Goal: Task Accomplishment & Management: Manage account settings

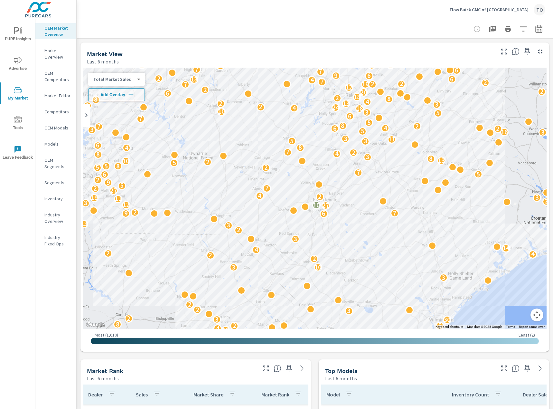
scroll to position [241, 0]
click at [487, 12] on p "Flow Buick GMC of Fayetteville" at bounding box center [488, 10] width 79 height 6
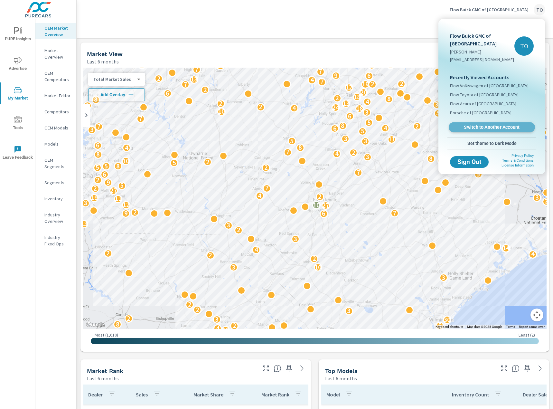
click at [486, 128] on span "Switch to Another Account" at bounding box center [491, 127] width 79 height 6
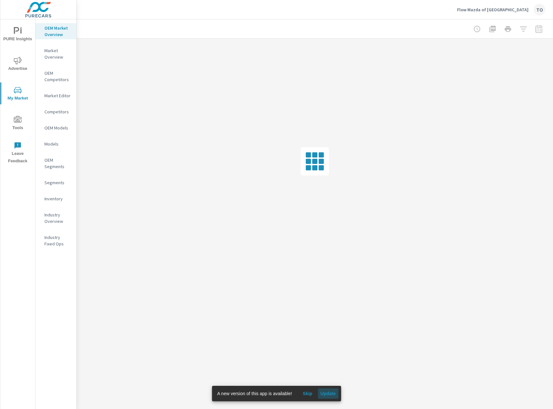
click at [333, 393] on span "Update" at bounding box center [327, 393] width 15 height 6
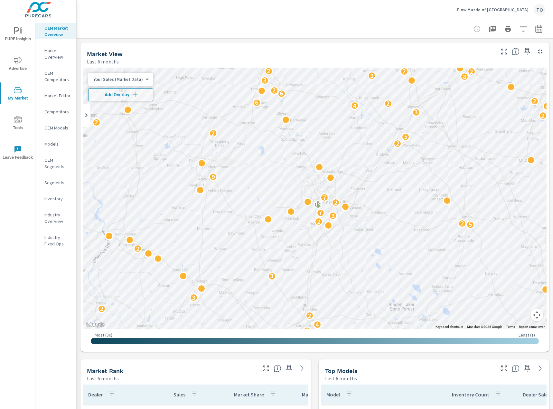
click at [171, 43] on div "Market View Last 6 months" at bounding box center [288, 53] width 416 height 23
click at [523, 32] on icon "button" at bounding box center [523, 29] width 8 height 8
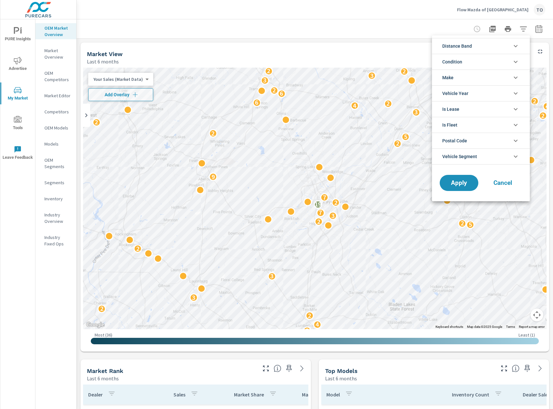
click at [481, 63] on li "Condition" at bounding box center [481, 62] width 98 height 16
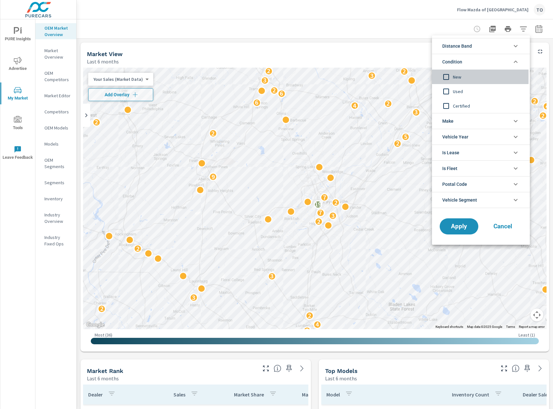
click at [450, 77] on input "filter options" at bounding box center [446, 77] width 14 height 14
click at [448, 74] on input "filter options" at bounding box center [446, 77] width 14 height 14
click at [394, 23] on div at bounding box center [276, 204] width 553 height 409
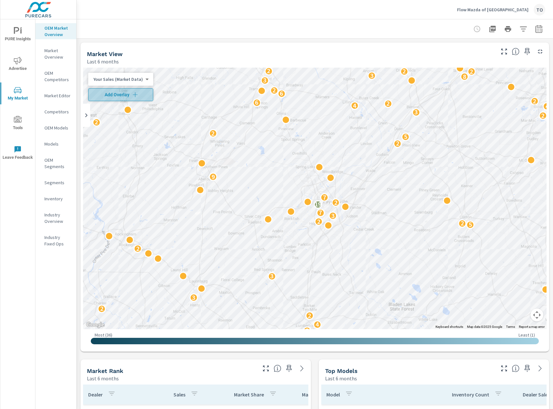
click at [129, 92] on span "Add Overlay" at bounding box center [120, 94] width 59 height 6
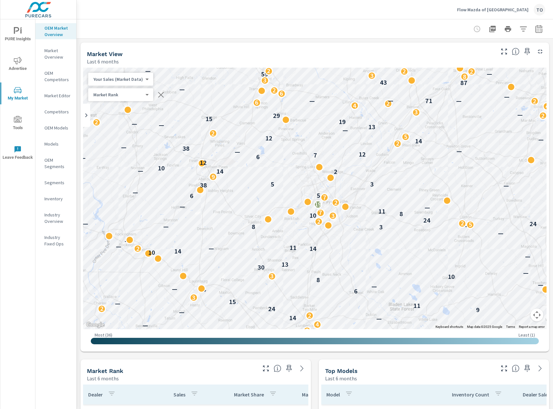
click at [132, 96] on body "PURE Insights Advertise My Market Tools Leave Feedback OEM Market Overview Mark…" at bounding box center [276, 204] width 553 height 409
click at [203, 35] on div at bounding box center [276, 204] width 553 height 409
click at [528, 30] on button "button" at bounding box center [523, 29] width 13 height 13
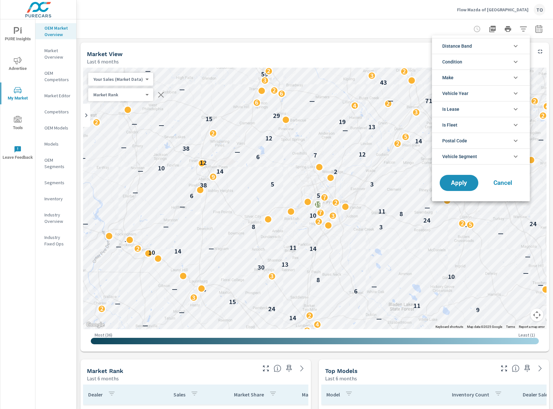
click at [497, 59] on li "Condition" at bounding box center [481, 62] width 98 height 16
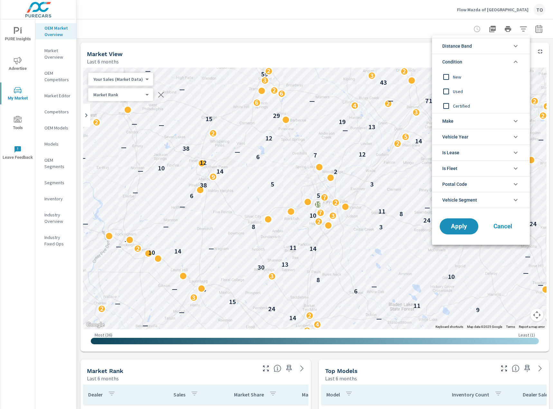
click at [460, 94] on span "Used" at bounding box center [488, 92] width 70 height 8
click at [460, 223] on span "Apply" at bounding box center [459, 226] width 26 height 6
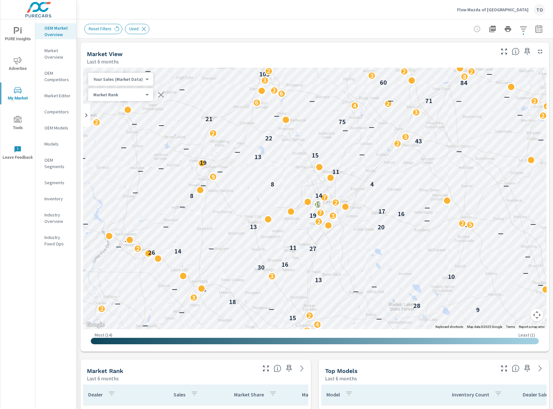
click at [344, 48] on div "Market View Last 6 months" at bounding box center [288, 53] width 416 height 23
click at [158, 96] on icon "button" at bounding box center [161, 95] width 8 height 8
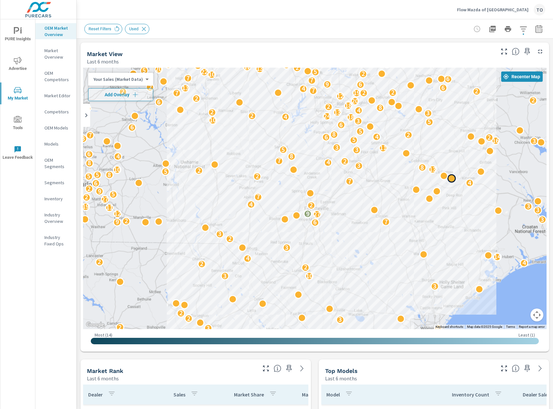
drag, startPoint x: 462, startPoint y: 159, endPoint x: 451, endPoint y: 189, distance: 32.5
click at [451, 182] on div at bounding box center [451, 178] width 8 height 8
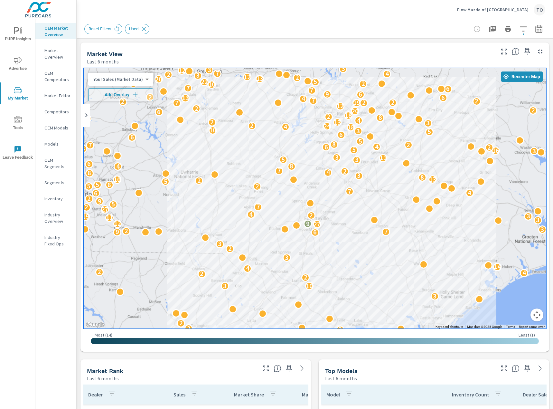
click at [510, 11] on p "Flow Mazda of Fayetteville" at bounding box center [492, 10] width 71 height 6
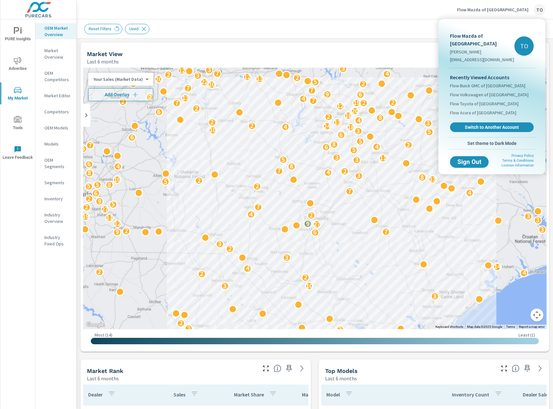
click at [478, 124] on span "Switch to Another Account" at bounding box center [491, 127] width 77 height 6
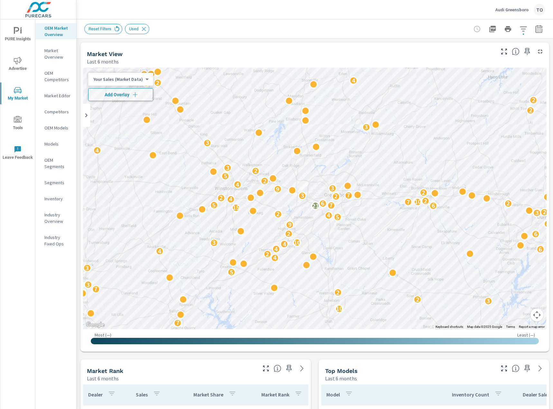
click at [117, 29] on icon at bounding box center [116, 28] width 7 height 7
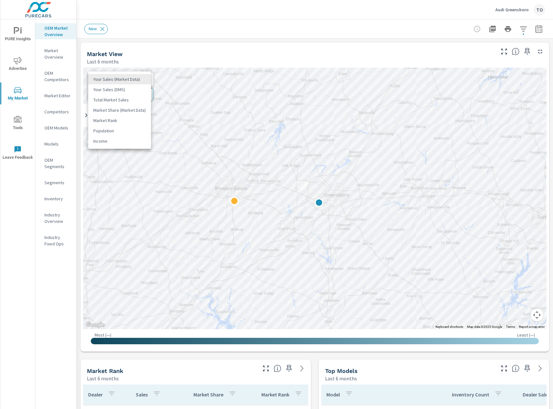
click at [123, 81] on body "PURE Insights Advertise My Market Tools Leave Feedback OEM Market Overview Mark…" at bounding box center [276, 204] width 553 height 409
click at [124, 98] on li "Total Market Sales" at bounding box center [119, 100] width 63 height 10
click at [128, 80] on body "PURE Insights Advertise My Market Tools Leave Feedback OEM Market Overview Mark…" at bounding box center [276, 204] width 553 height 409
click at [129, 59] on li "Your Sales (Market Data)" at bounding box center [119, 58] width 63 height 10
click at [129, 78] on body "PURE Insights Advertise My Market Tools Leave Feedback OEM Market Overview Mark…" at bounding box center [276, 204] width 553 height 409
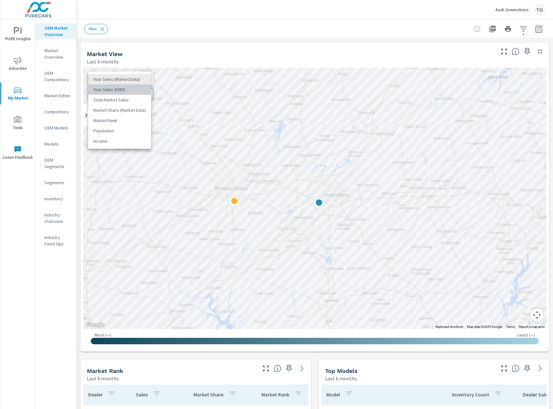
click at [127, 90] on li "Your Sales (DMS)" at bounding box center [119, 89] width 63 height 10
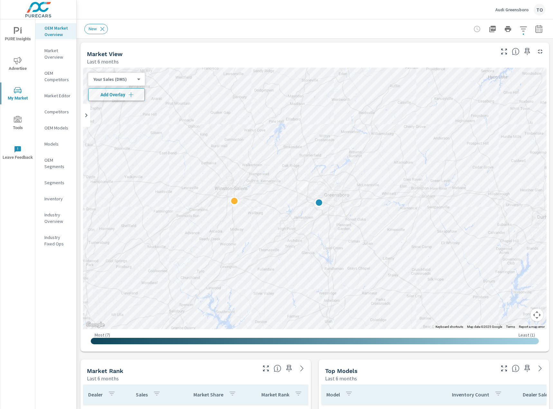
click at [121, 80] on body "PURE Insights Advertise My Market Tools Leave Feedback OEM Market Overview Mark…" at bounding box center [276, 204] width 553 height 409
click at [193, 57] on div at bounding box center [276, 204] width 553 height 409
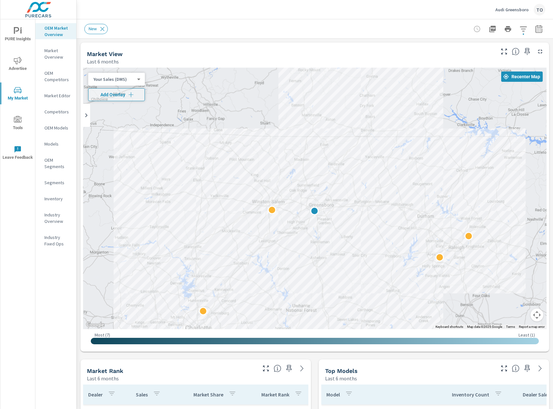
drag, startPoint x: 422, startPoint y: 266, endPoint x: 360, endPoint y: 248, distance: 65.3
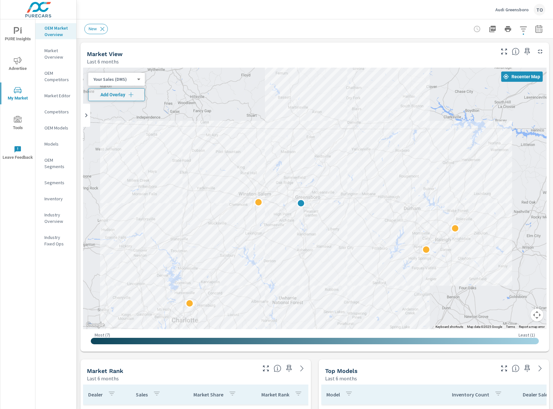
drag, startPoint x: 330, startPoint y: 114, endPoint x: 327, endPoint y: 156, distance: 41.9
click at [327, 156] on div at bounding box center [314, 198] width 463 height 261
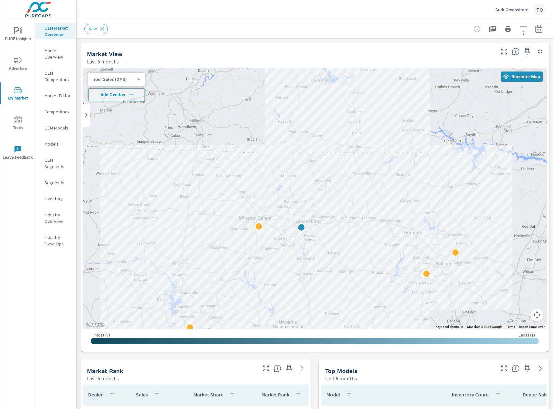
drag, startPoint x: 341, startPoint y: 167, endPoint x: 344, endPoint y: 174, distance: 7.5
click at [344, 174] on div at bounding box center [314, 198] width 463 height 261
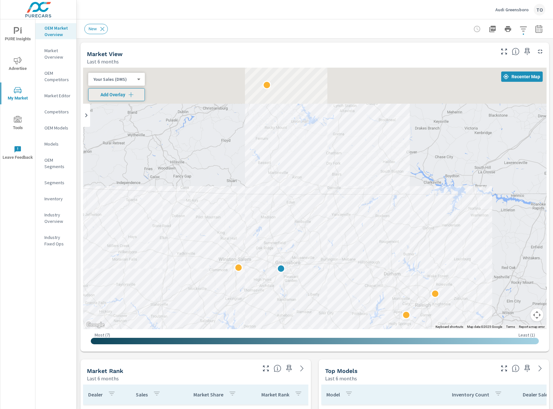
drag, startPoint x: 307, startPoint y: 134, endPoint x: 280, endPoint y: 191, distance: 62.9
click at [280, 191] on div at bounding box center [314, 198] width 463 height 261
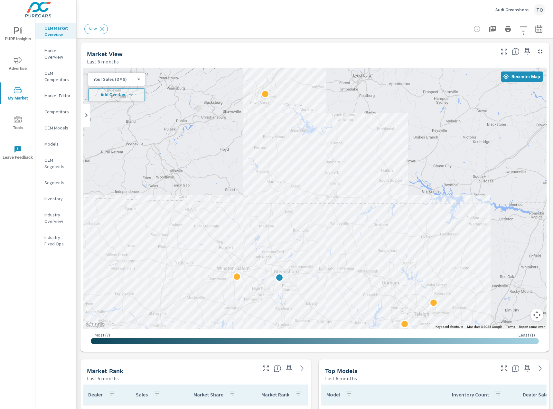
drag, startPoint x: 285, startPoint y: 184, endPoint x: 290, endPoint y: 178, distance: 6.9
click at [290, 178] on div at bounding box center [314, 198] width 463 height 261
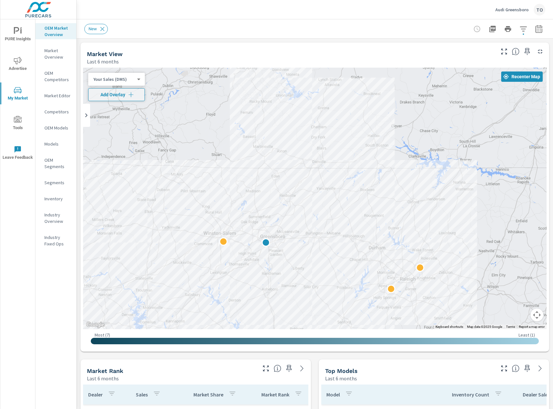
drag, startPoint x: 308, startPoint y: 237, endPoint x: 294, endPoint y: 201, distance: 38.9
click at [294, 201] on div at bounding box center [314, 198] width 463 height 261
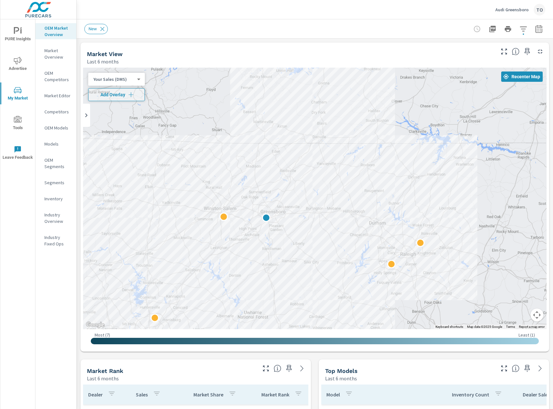
drag, startPoint x: 429, startPoint y: 217, endPoint x: 429, endPoint y: 192, distance: 24.8
